Goal: Task Accomplishment & Management: Manage account settings

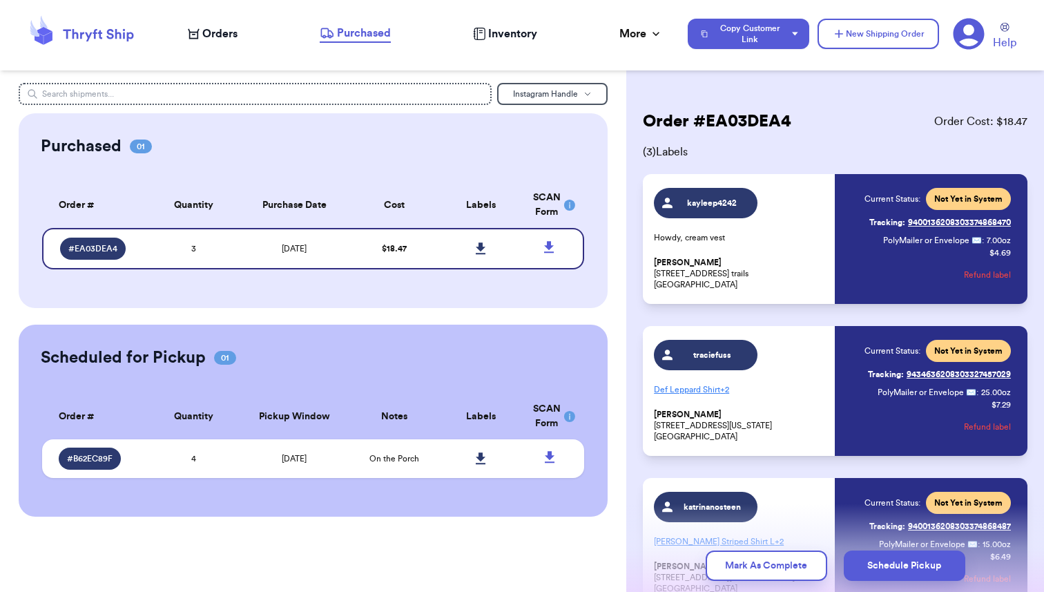
scroll to position [126, 0]
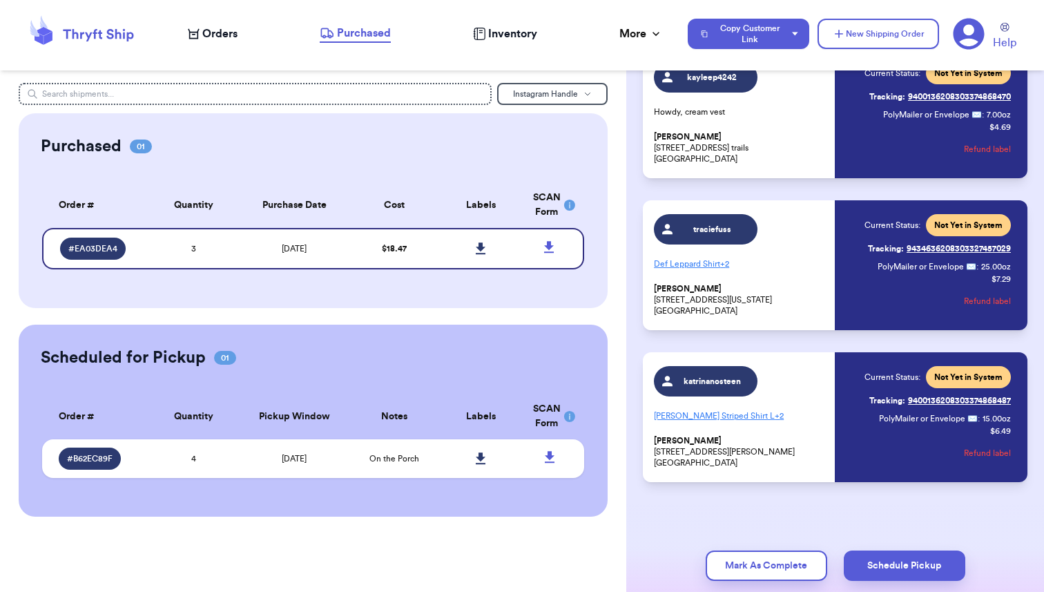
click at [213, 29] on span "Orders" at bounding box center [219, 34] width 35 height 17
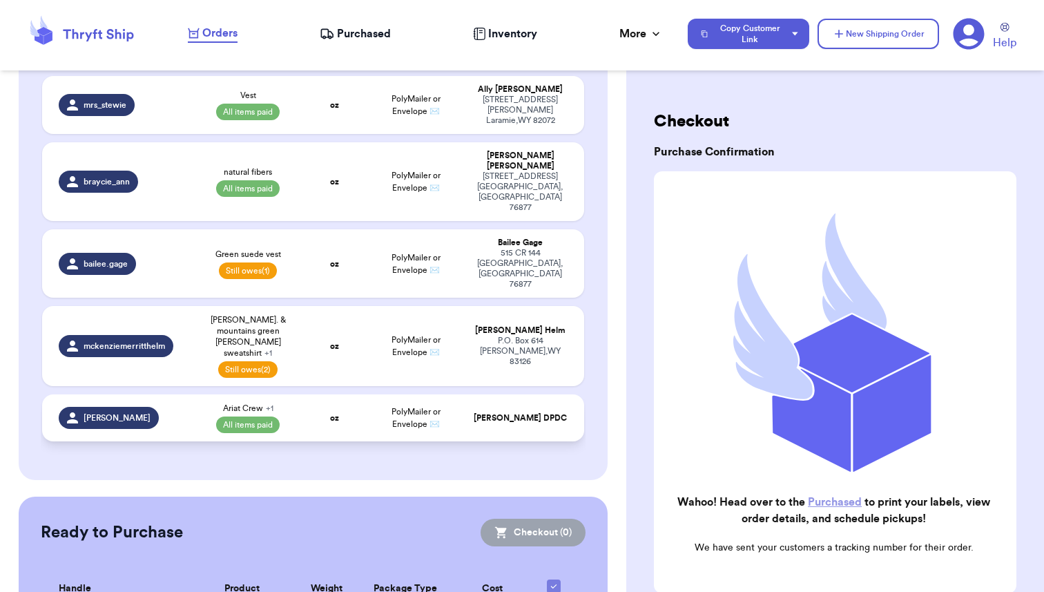
scroll to position [233, 0]
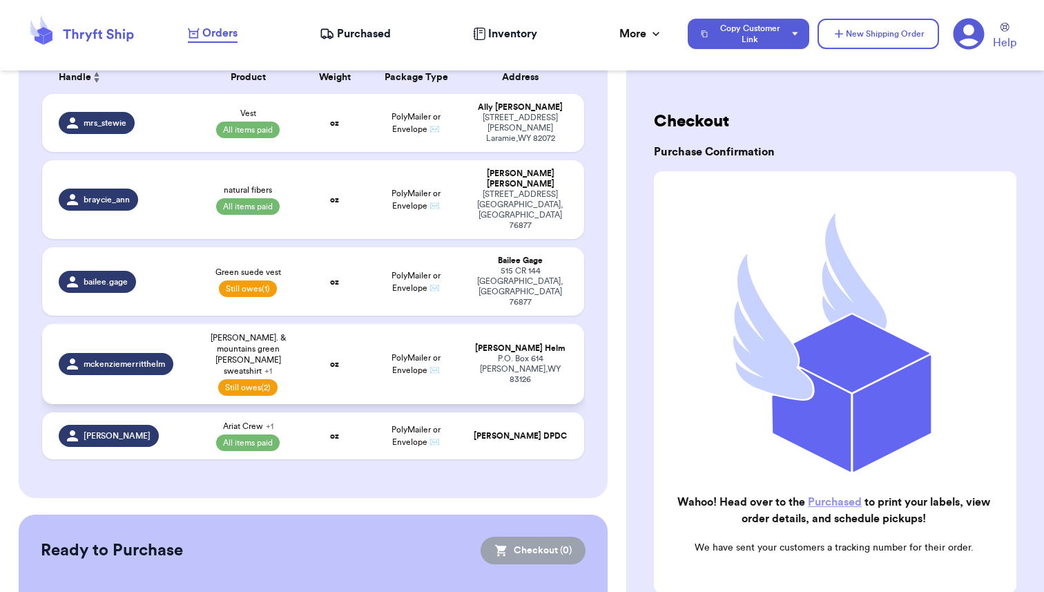
click at [193, 324] on td "mckenziemerritthelm" at bounding box center [118, 364] width 152 height 80
select select "unpaid"
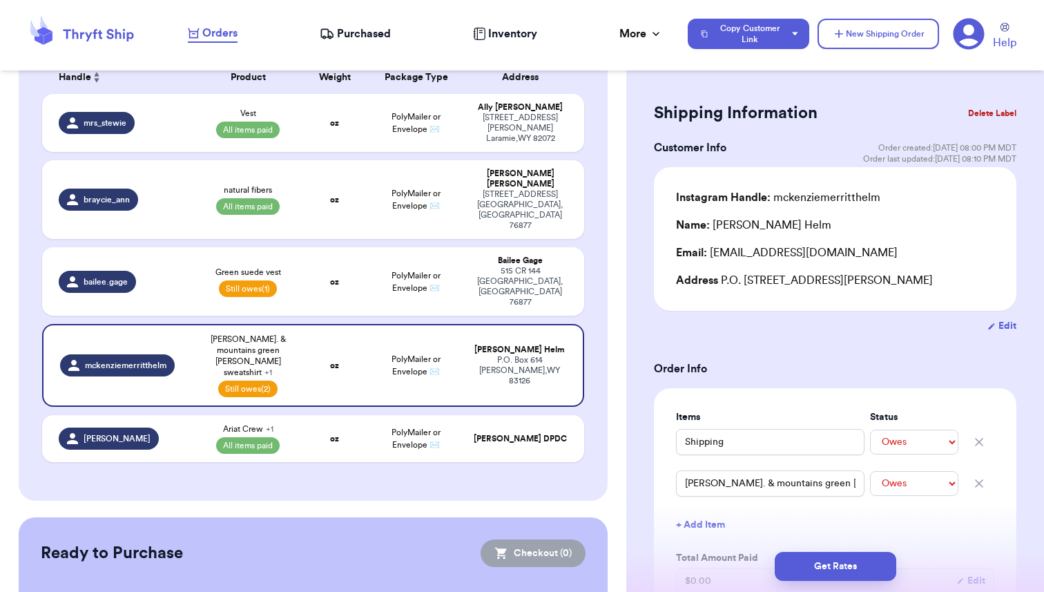
scroll to position [24, 0]
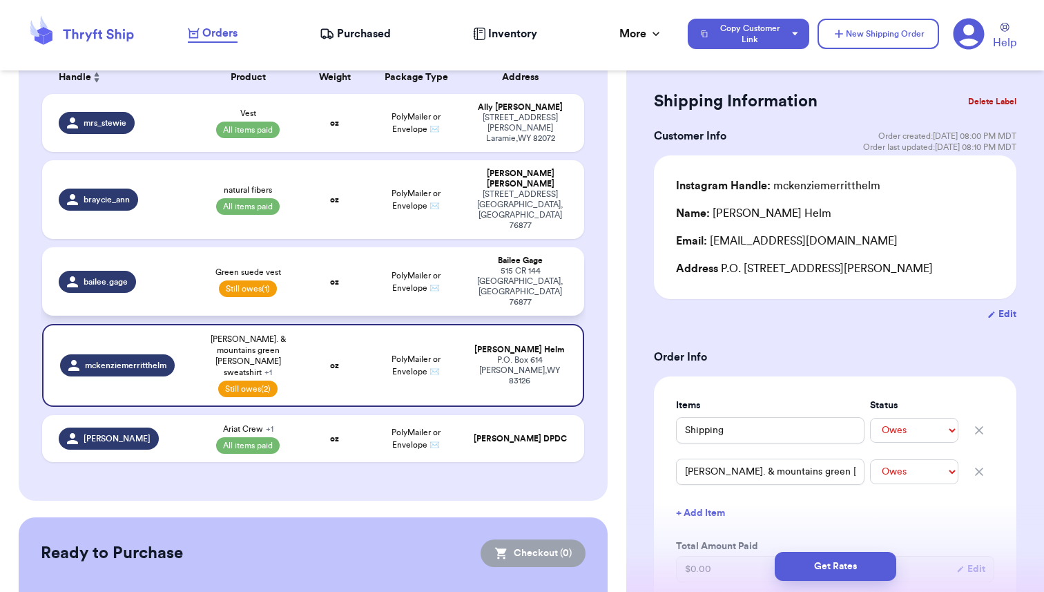
click at [186, 247] on td "bailee.gage" at bounding box center [118, 281] width 152 height 68
type input "Green suede vest"
type input "10"
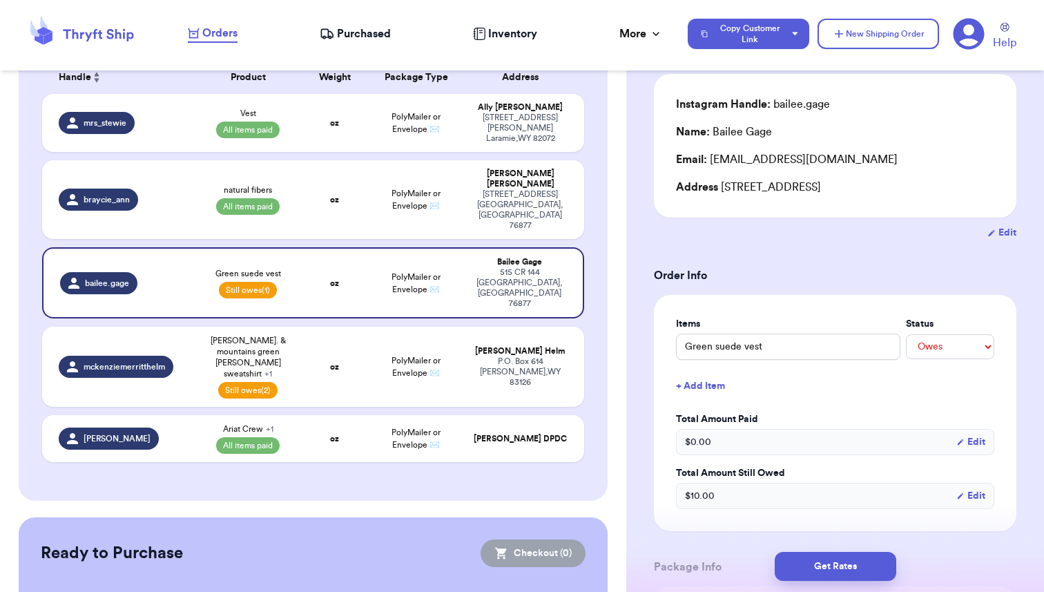
scroll to position [108, 0]
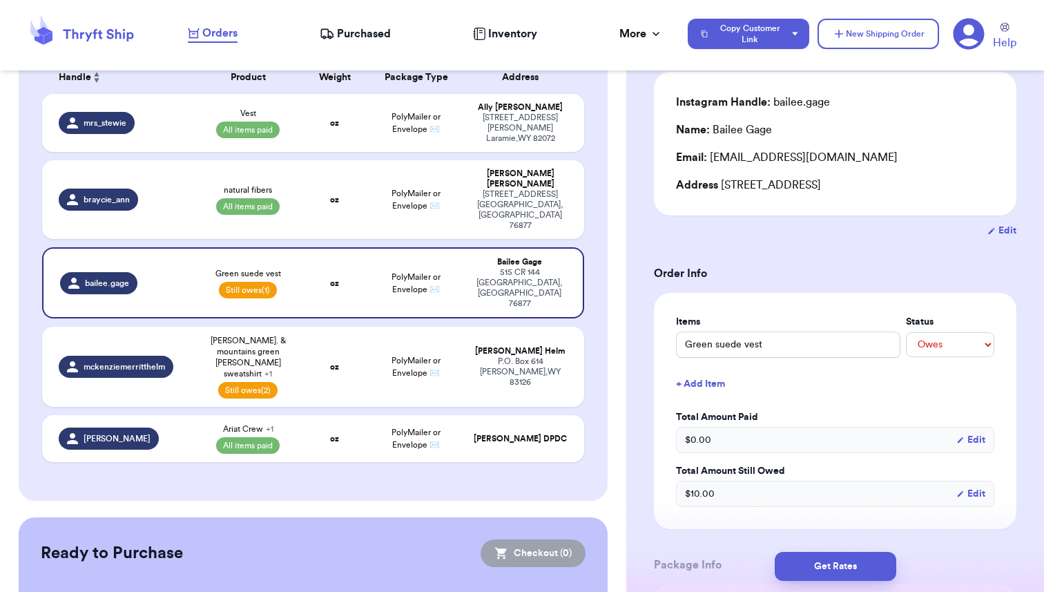
click at [696, 387] on button "+ Add Item" at bounding box center [834, 384] width 329 height 30
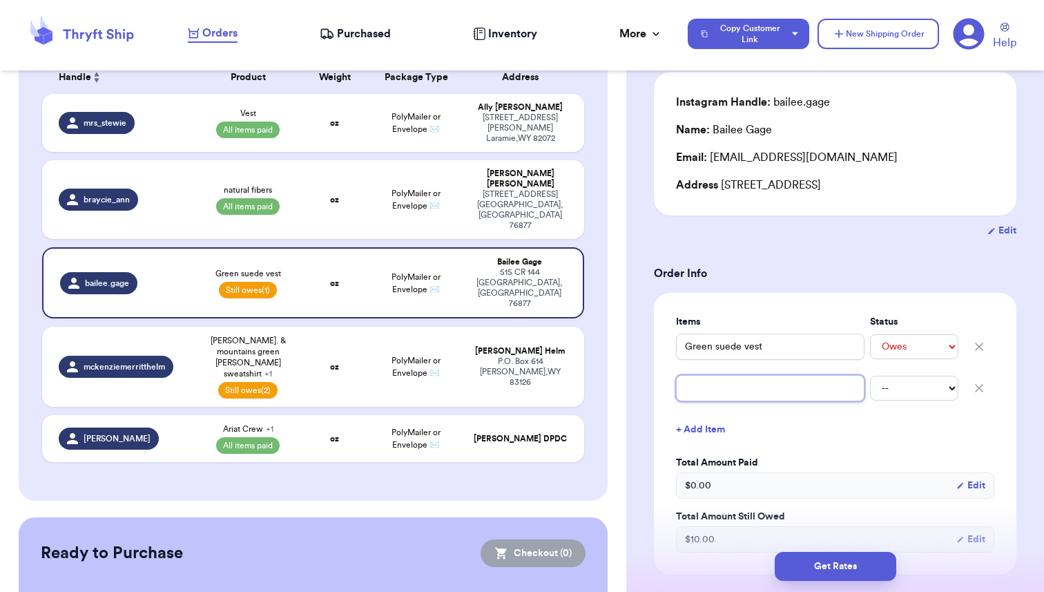
click at [696, 387] on input "text" at bounding box center [770, 388] width 188 height 26
type input "S"
type input "Sh"
type input "Shi"
type input "Ship"
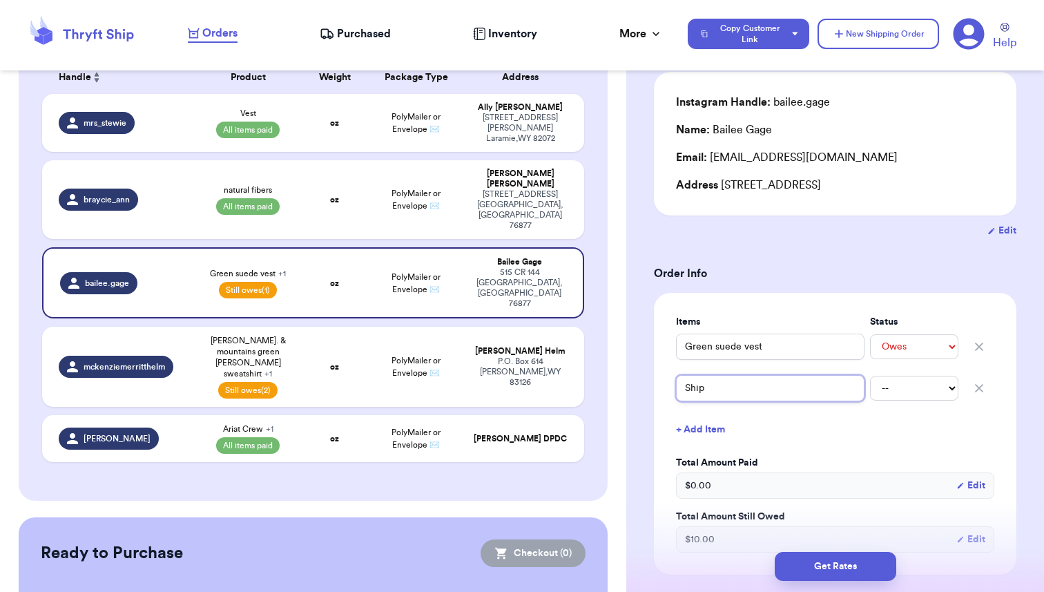
type input "[PERSON_NAME]"
type input "Shippi"
type input "Shippin"
type input "Shipping"
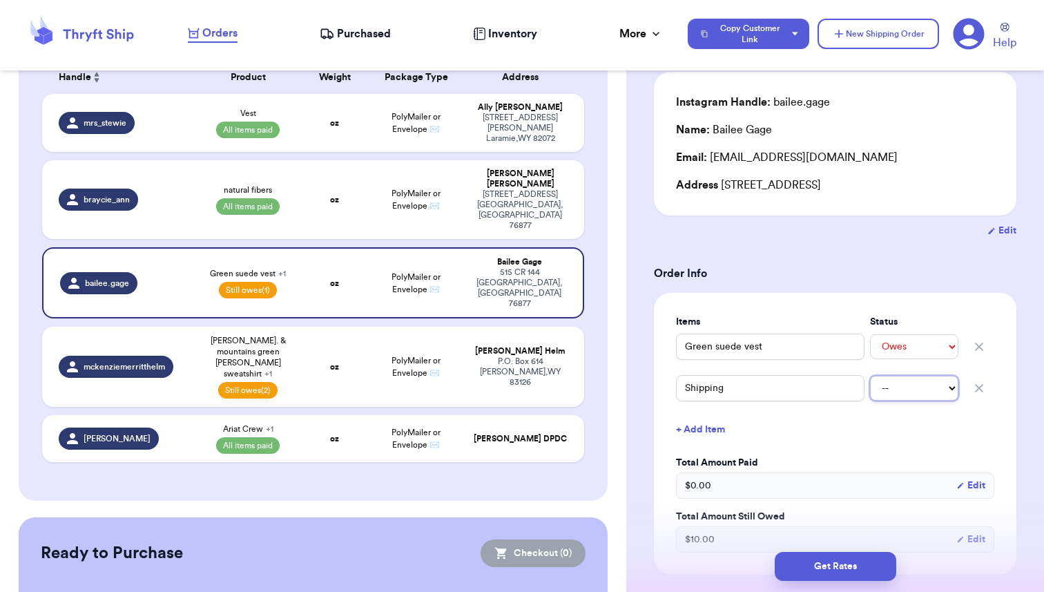
click at [909, 393] on select "-- Paid Owes" at bounding box center [914, 388] width 88 height 25
select select "unpaid"
click at [870, 376] on select "-- Paid Owes" at bounding box center [914, 388] width 88 height 25
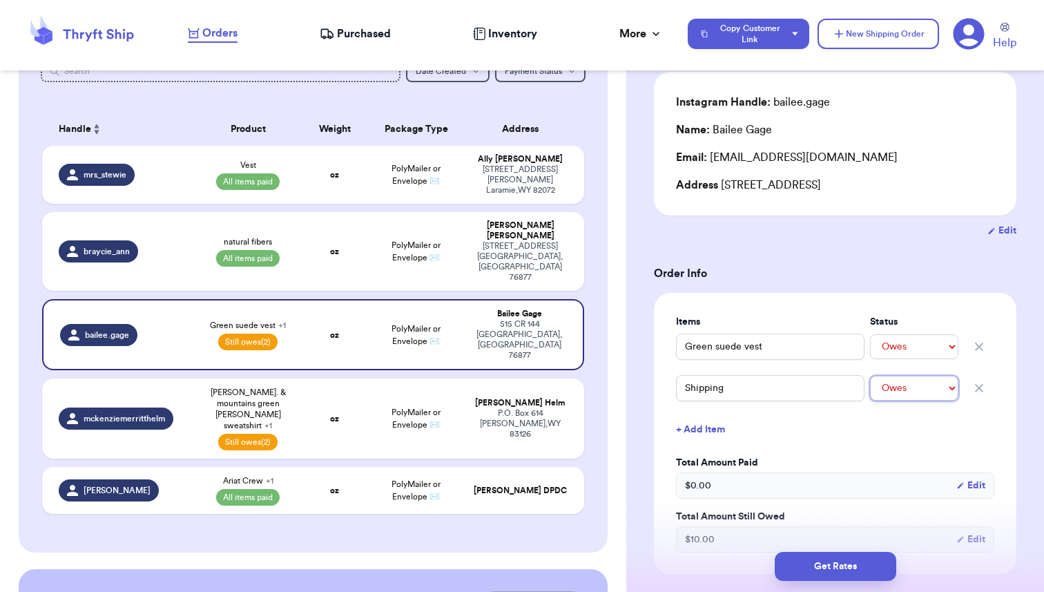
scroll to position [172, 0]
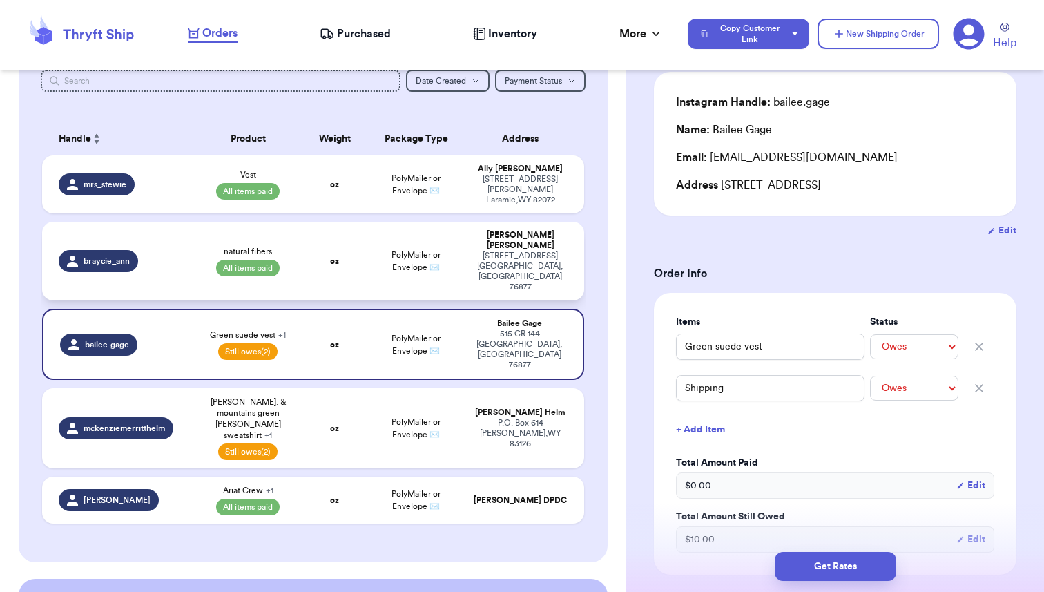
click at [345, 233] on td "oz" at bounding box center [334, 261] width 65 height 79
type input "natural fibers"
select select "paid"
type input "31.5"
type input "0"
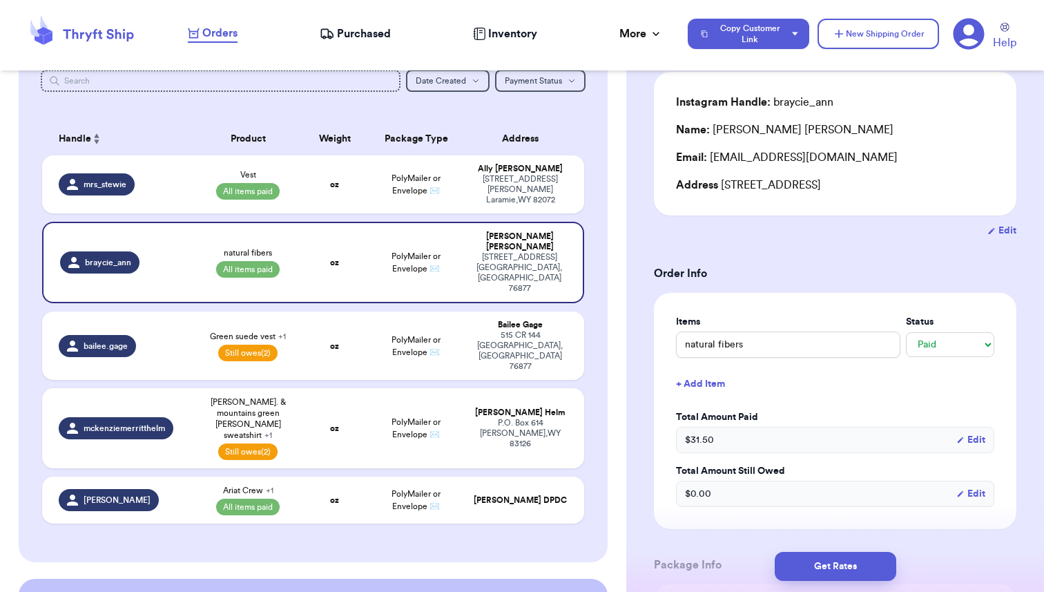
click at [699, 378] on button "+ Add Item" at bounding box center [834, 384] width 329 height 30
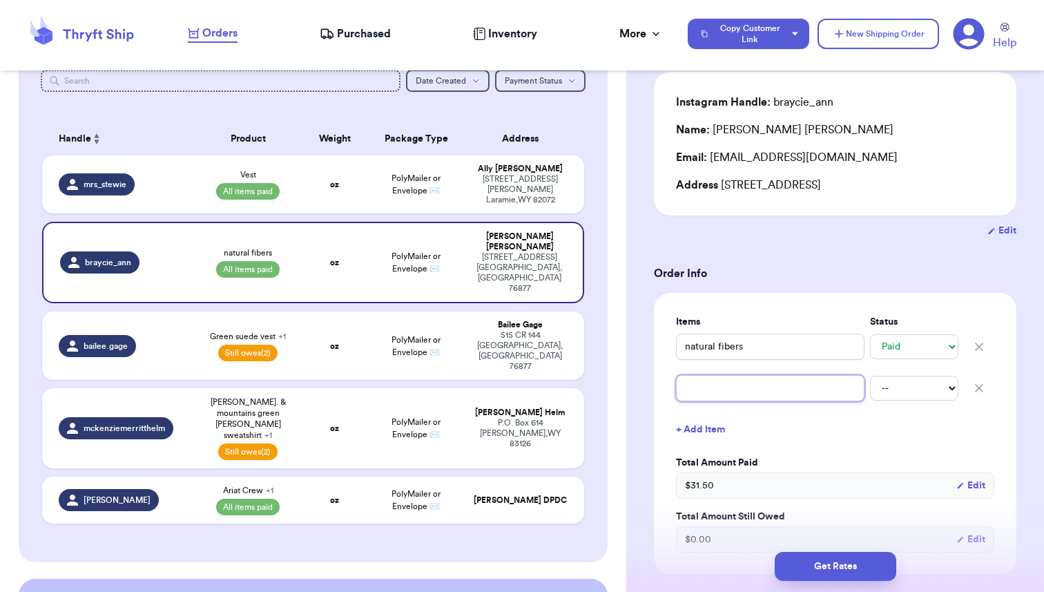
click at [701, 393] on input "text" at bounding box center [770, 388] width 188 height 26
type input "S"
type input "Sh"
type input "Shi"
type input "Ship"
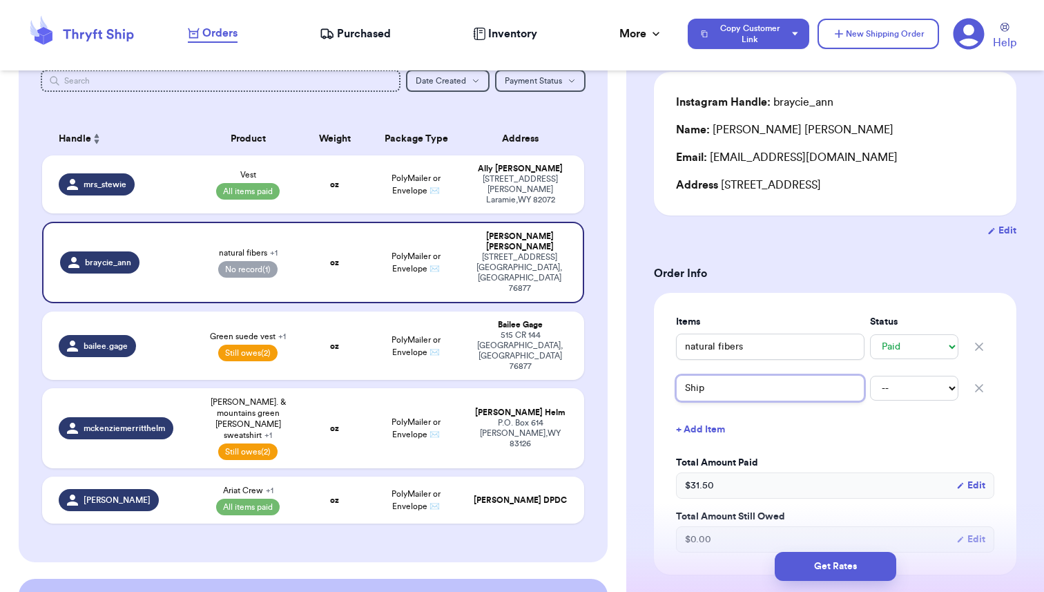
type input "[PERSON_NAME]"
type input "Shippi"
type input "Shippin"
type input "Shipping"
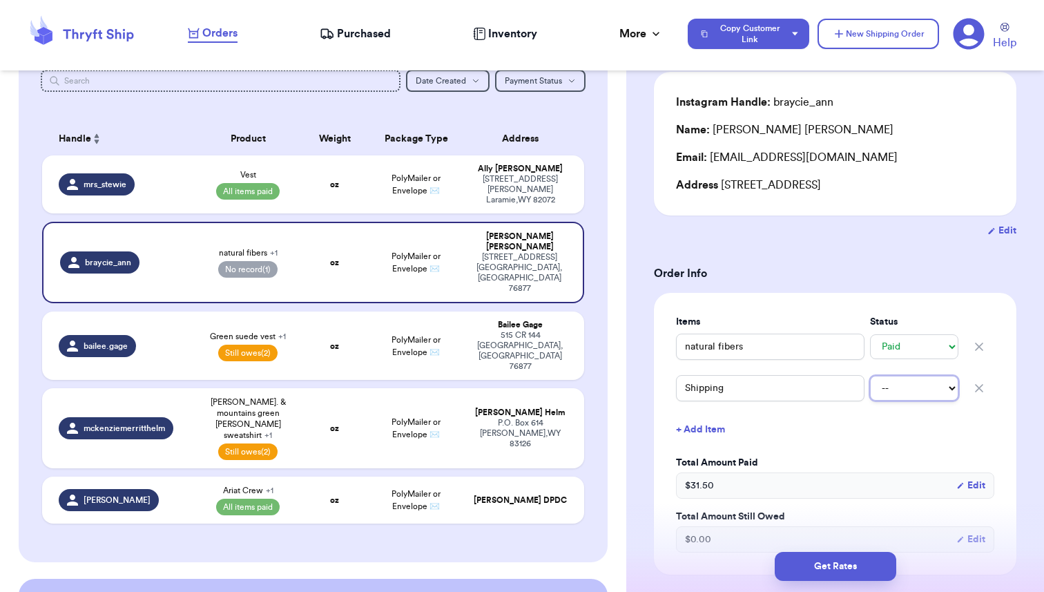
select select "paid"
click at [324, 184] on td "oz" at bounding box center [334, 184] width 65 height 58
type input "Vest"
type input "11"
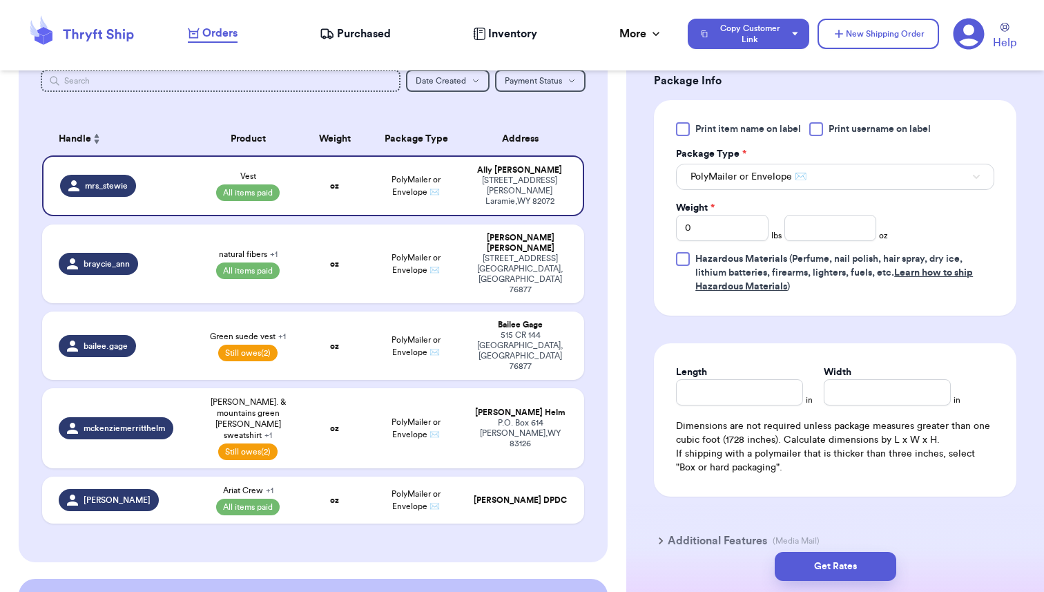
scroll to position [665, 0]
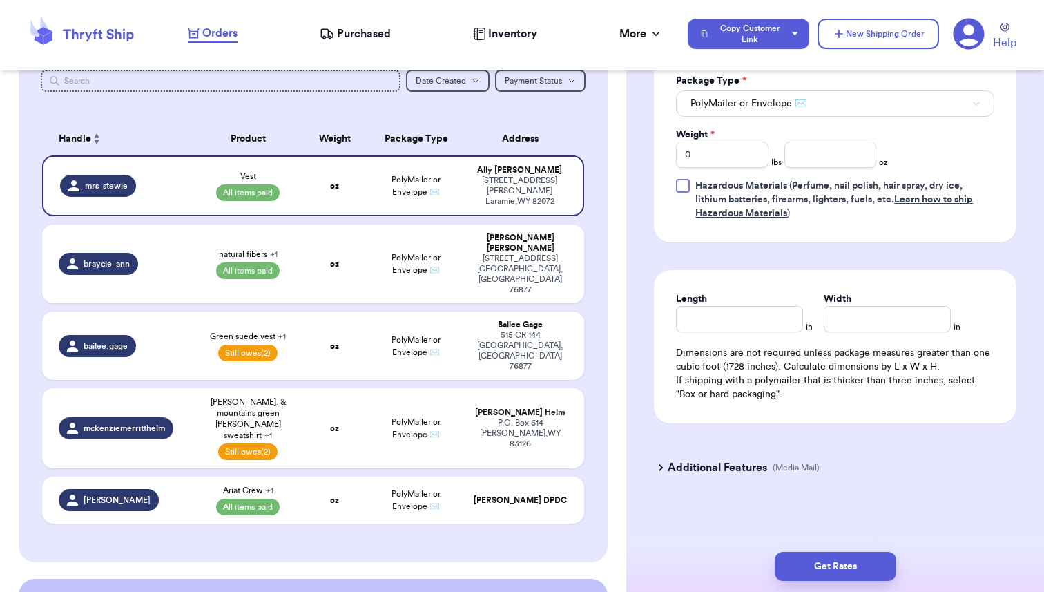
click at [696, 470] on h3 "Additional Features" at bounding box center [717, 467] width 99 height 17
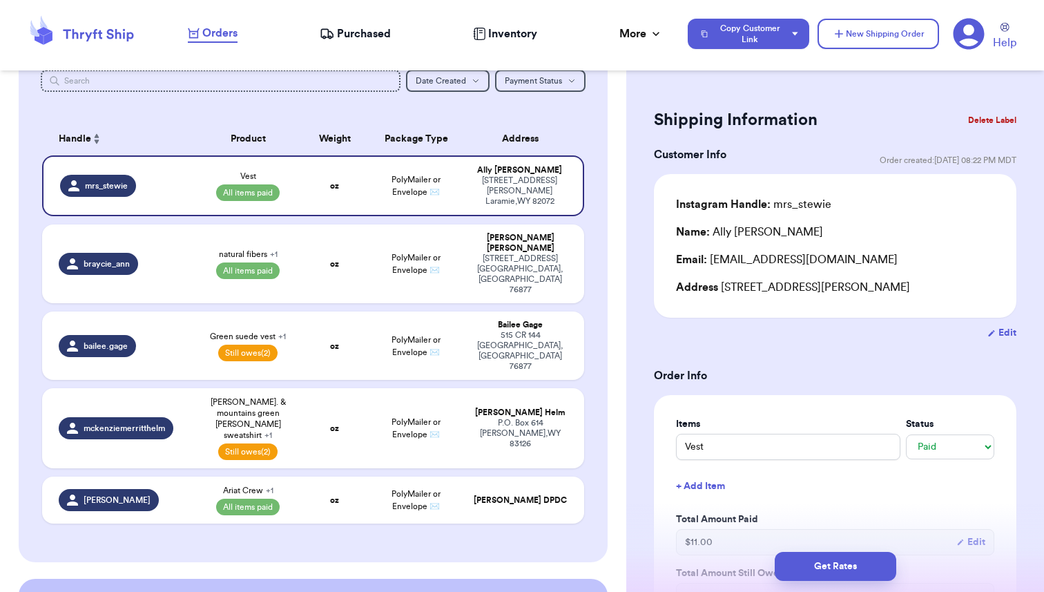
scroll to position [0, 0]
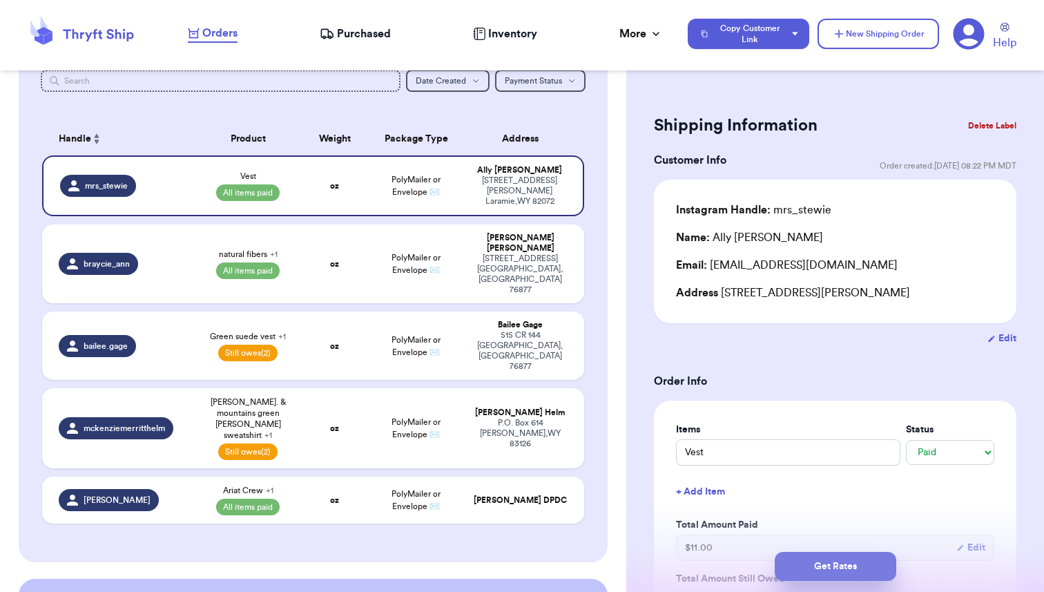
click at [817, 577] on button "Get Rates" at bounding box center [834, 566] width 121 height 29
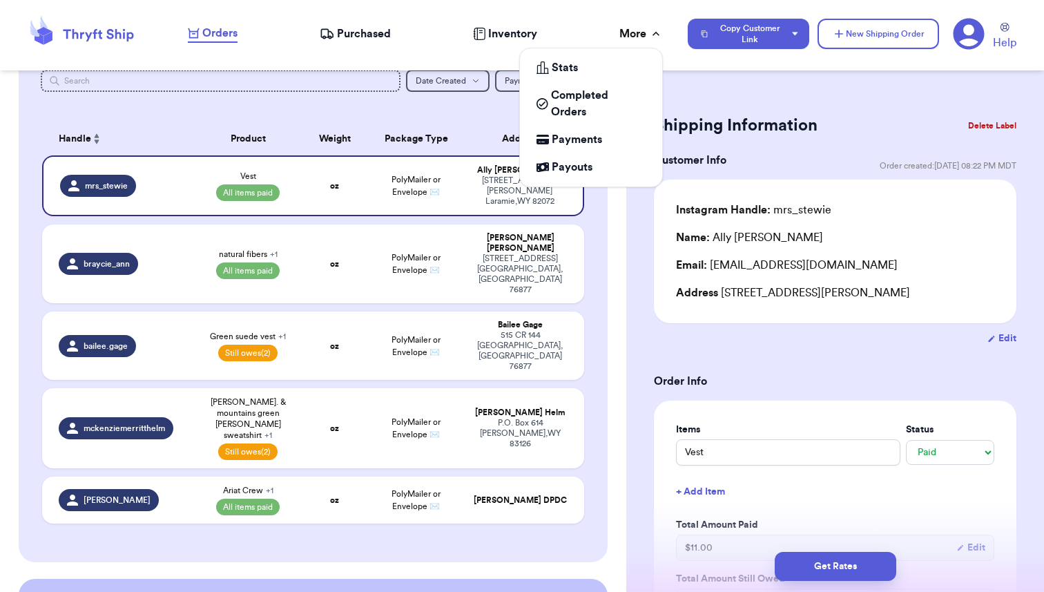
click at [626, 37] on div "More" at bounding box center [640, 34] width 43 height 17
click at [594, 142] on span "Payments" at bounding box center [577, 139] width 50 height 17
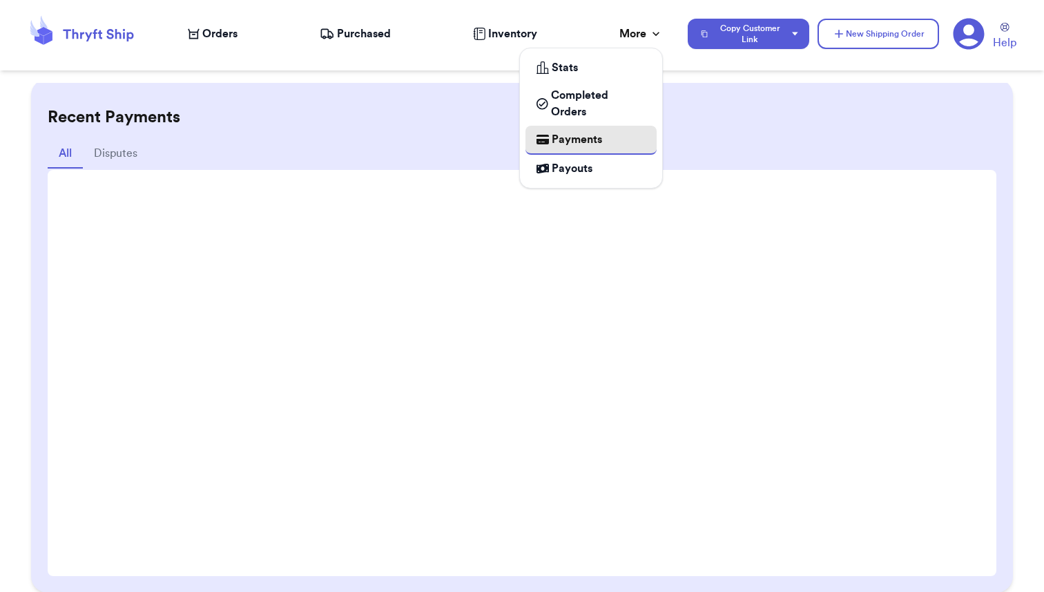
scroll to position [104, 0]
click at [641, 31] on div "More" at bounding box center [640, 34] width 43 height 17
click at [580, 173] on span "Payouts" at bounding box center [572, 168] width 41 height 17
